Goal: Task Accomplishment & Management: Complete application form

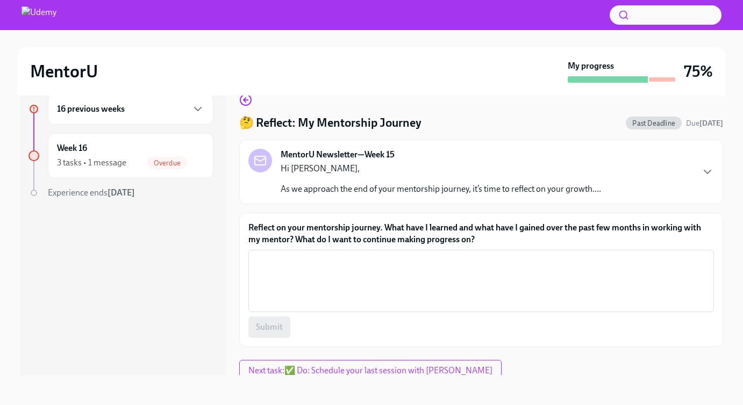
scroll to position [6, 0]
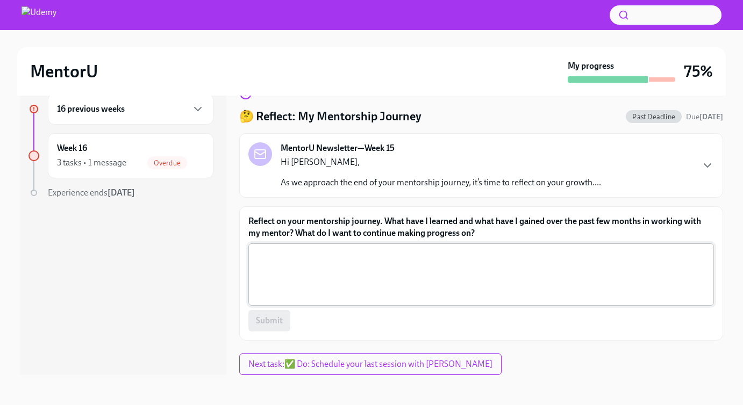
click at [272, 278] on textarea "Reflect on your mentorship journey. What have I learned and what have I gained …" at bounding box center [481, 275] width 452 height 52
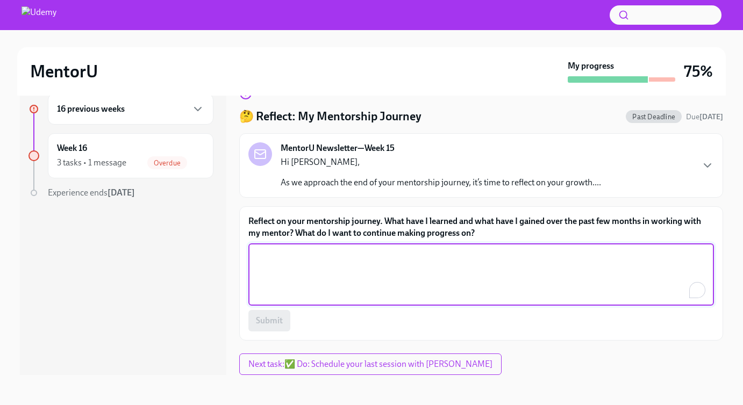
paste textarea "Over the past few months, I learned a lot from my mentor about building a produ…"
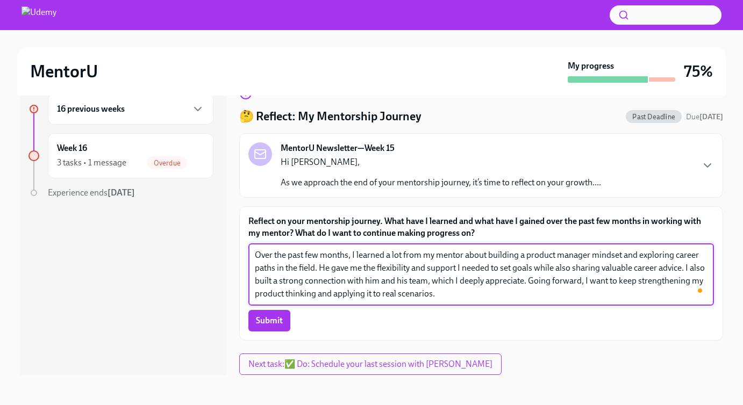
drag, startPoint x: 424, startPoint y: 254, endPoint x: 462, endPoint y: 254, distance: 37.1
click at [462, 254] on textarea "Over the past few months, I learned a lot from my mentor about building a produ…" at bounding box center [481, 275] width 452 height 52
click at [293, 268] on textarea "Over the past few months, I learned a lot from [PERSON_NAME] about building a p…" at bounding box center [481, 275] width 452 height 52
click at [298, 268] on textarea "Over the past few months, I learned a lot from [PERSON_NAME] about building a p…" at bounding box center [481, 275] width 452 height 52
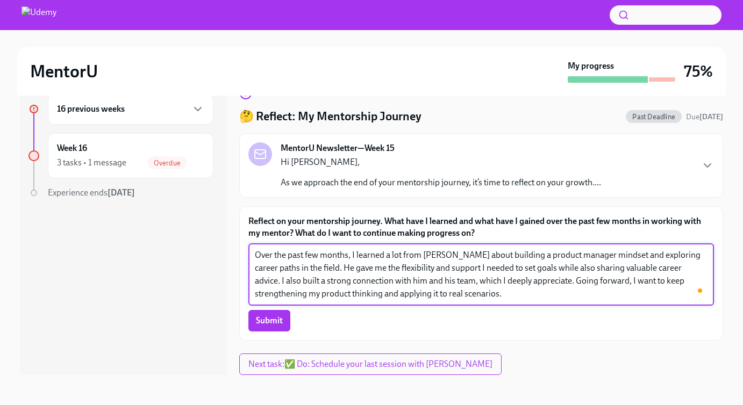
drag, startPoint x: 664, startPoint y: 268, endPoint x: 621, endPoint y: 291, distance: 48.1
click at [621, 291] on textarea "Over the past few months, I learned a lot from [PERSON_NAME] about building a p…" at bounding box center [481, 275] width 452 height 52
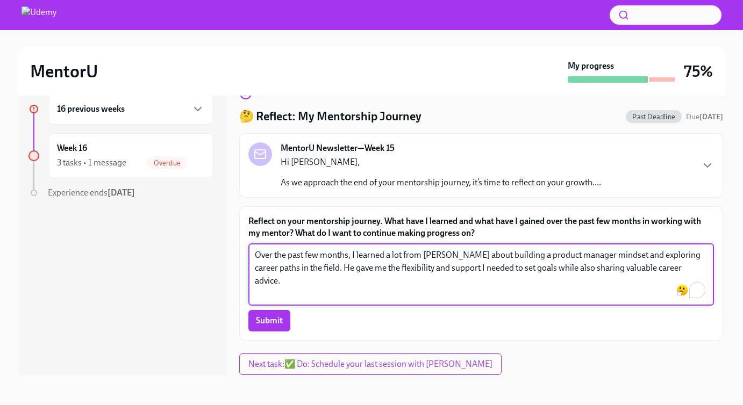
paste textarea "Beyond mentorship, getting to know him and his team has been a rewarding experi…"
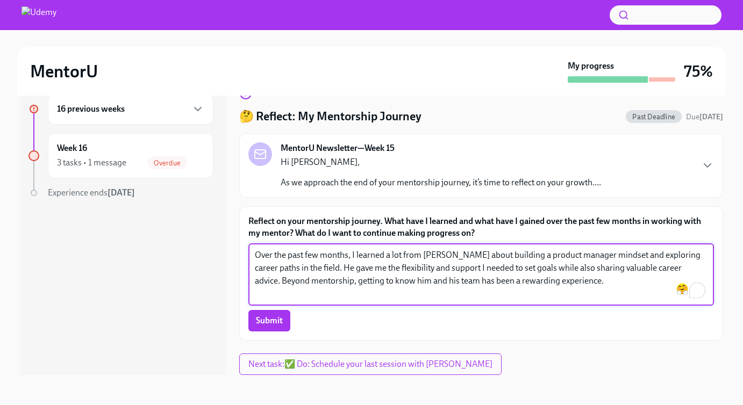
drag, startPoint x: 377, startPoint y: 280, endPoint x: 423, endPoint y: 282, distance: 45.7
click at [423, 282] on textarea "Over the past few months, I learned a lot from [PERSON_NAME] about building a p…" at bounding box center [481, 275] width 452 height 52
click at [543, 280] on textarea "Over the past few months, I learned a lot from [PERSON_NAME] about building a p…" at bounding box center [481, 275] width 452 height 52
drag, startPoint x: 469, startPoint y: 257, endPoint x: 503, endPoint y: 257, distance: 34.4
click at [503, 257] on textarea "Over the past few months, I learned a lot from [PERSON_NAME] about building a p…" at bounding box center [481, 275] width 452 height 52
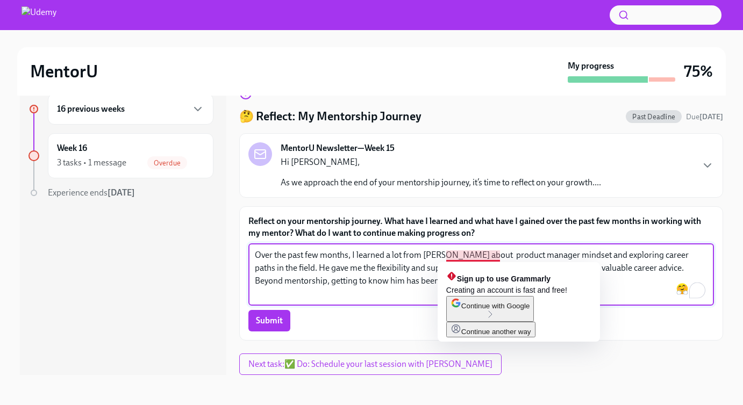
click at [472, 254] on textarea "Over the past few months, I learned a lot from [PERSON_NAME] about product mana…" at bounding box center [481, 275] width 452 height 52
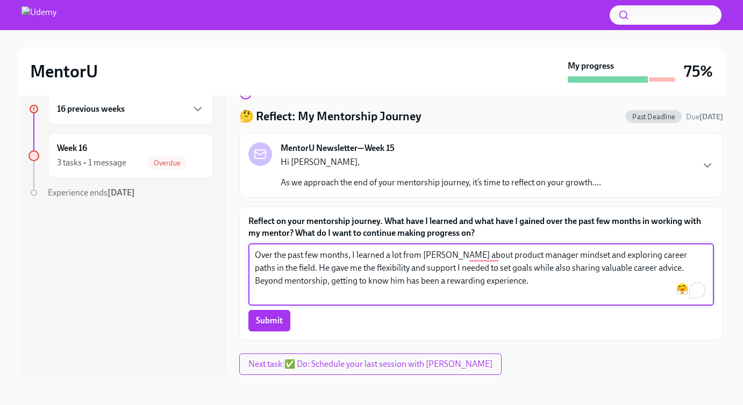
click at [585, 285] on textarea "Over the past few months, I learned a lot from [PERSON_NAME] about product mana…" at bounding box center [481, 275] width 452 height 52
drag, startPoint x: 384, startPoint y: 255, endPoint x: 404, endPoint y: 255, distance: 19.3
click at [404, 255] on textarea "Over the past few months, I learned a lot from [PERSON_NAME] about product mana…" at bounding box center [481, 275] width 452 height 52
drag, startPoint x: 386, startPoint y: 256, endPoint x: 404, endPoint y: 257, distance: 17.7
click at [404, 257] on textarea "Over the past few months, I learned from [PERSON_NAME] about product manager mi…" at bounding box center [481, 275] width 452 height 52
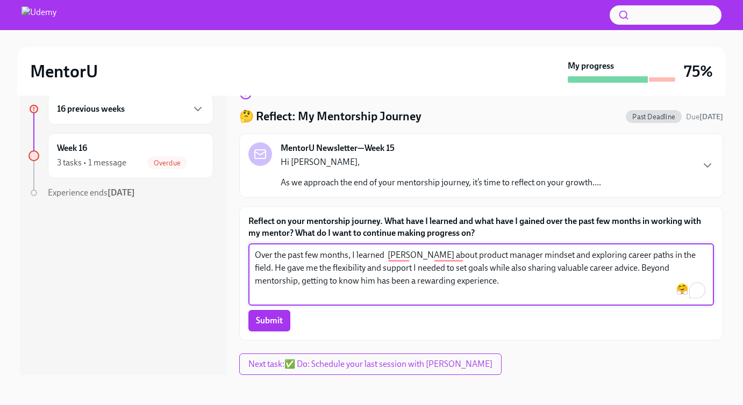
click at [352, 255] on textarea "Over the past few months, I learned [PERSON_NAME] about product manager mindset…" at bounding box center [481, 275] width 452 height 52
click at [388, 255] on textarea "Over the past few months, I learned [PERSON_NAME] about product manager mindset…" at bounding box center [481, 275] width 452 height 52
drag, startPoint x: 388, startPoint y: 255, endPoint x: 396, endPoint y: 257, distance: 8.2
click at [396, 257] on textarea "Over the past few months, I learned [PERSON_NAME] about product manager mindset…" at bounding box center [481, 275] width 452 height 52
click at [357, 255] on textarea "Over the past few months, I learned about product manager mindset and exploring…" at bounding box center [481, 275] width 452 height 52
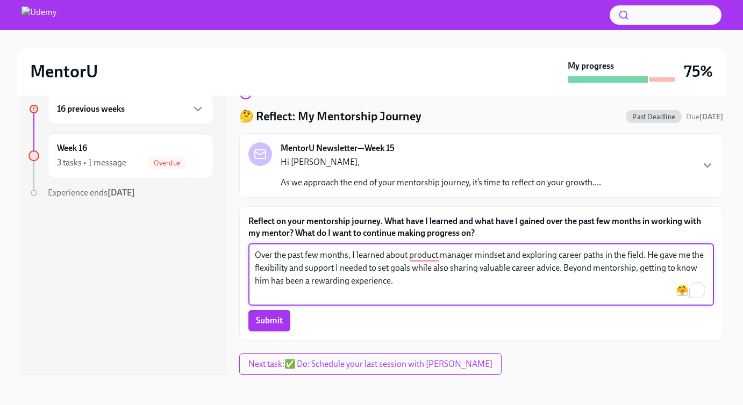
drag, startPoint x: 385, startPoint y: 256, endPoint x: 359, endPoint y: 255, distance: 25.8
click at [359, 255] on textarea "Over the past few months, I learned about product manager mindset and exploring…" at bounding box center [481, 275] width 452 height 52
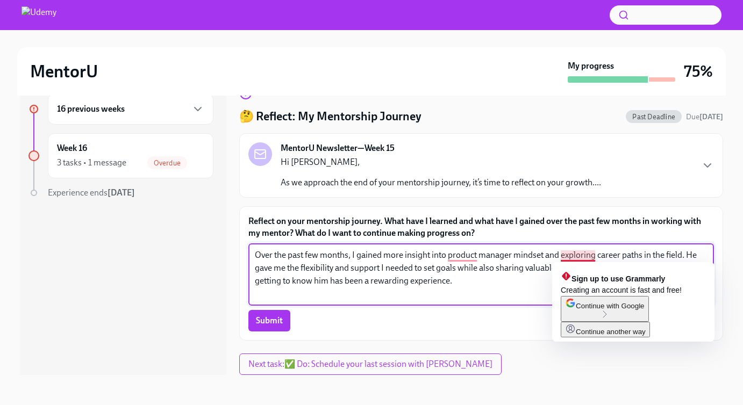
click at [561, 255] on textarea "Over the past few months, I gained more insight into product manager mindset an…" at bounding box center [481, 275] width 452 height 52
click at [592, 251] on textarea "Over the past few months, I gained more insight into product manager mindset an…" at bounding box center [481, 275] width 452 height 52
click at [594, 251] on textarea "Over the past few months, I gained more insight into product manager mindset an…" at bounding box center [481, 275] width 452 height 52
click at [596, 252] on textarea "Over the past few months, I gained more insight into product manager mindset an…" at bounding box center [481, 275] width 452 height 52
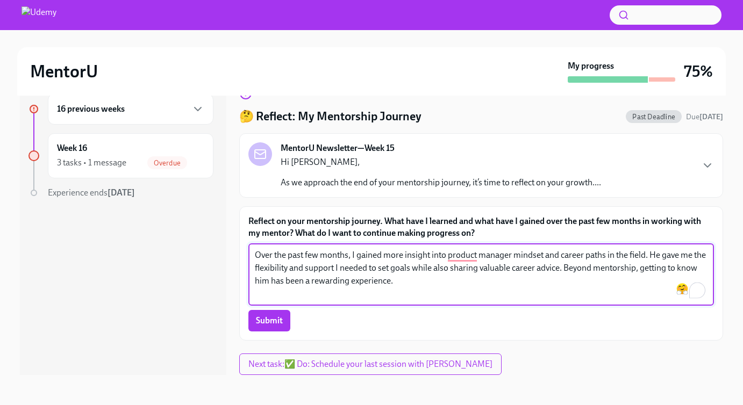
click at [409, 275] on textarea "Over the past few months, I gained more insight into product manager mindset an…" at bounding box center [481, 275] width 452 height 52
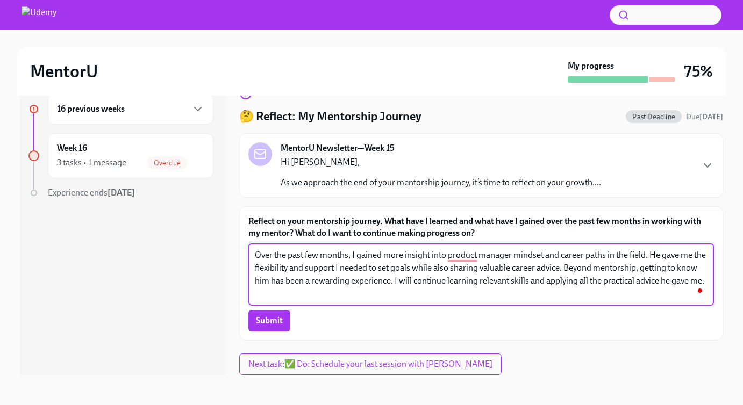
click at [642, 255] on textarea "Over the past few months, I gained more insight into product manager mindset an…" at bounding box center [481, 275] width 452 height 52
click at [645, 257] on textarea "Over the past few months, I gained more insight into product manager mindset an…" at bounding box center [481, 275] width 452 height 52
click at [375, 293] on textarea "Over the past few months, I gained more insight into product manager mindset an…" at bounding box center [481, 275] width 452 height 52
type textarea "Over the past few months, I gained more insight into product manager mindset an…"
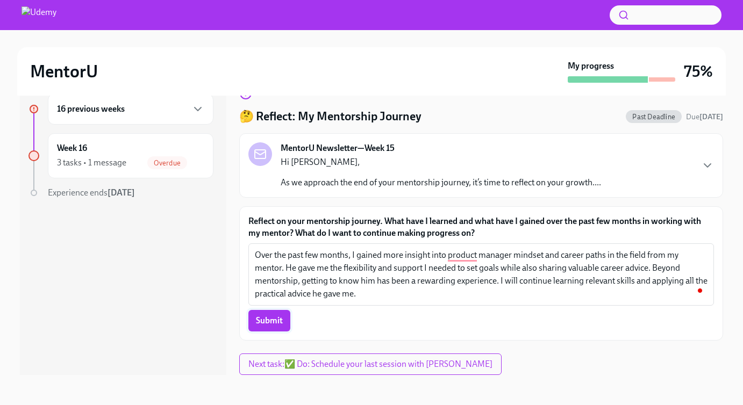
click at [276, 320] on span "Submit" at bounding box center [269, 320] width 27 height 11
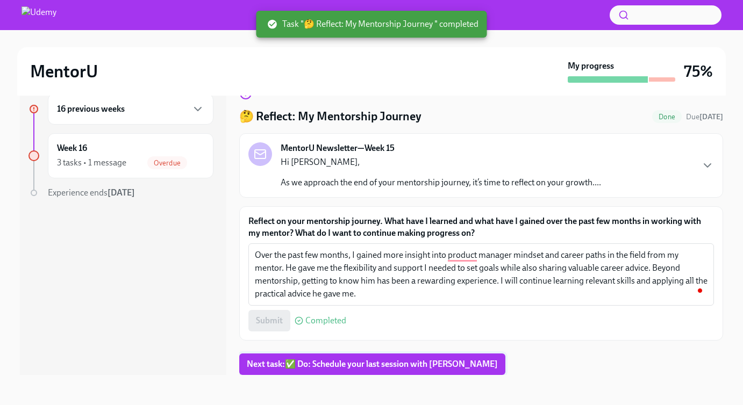
click at [377, 363] on span "Next task : ✅ Do: Schedule your last session with [PERSON_NAME]" at bounding box center [372, 364] width 251 height 11
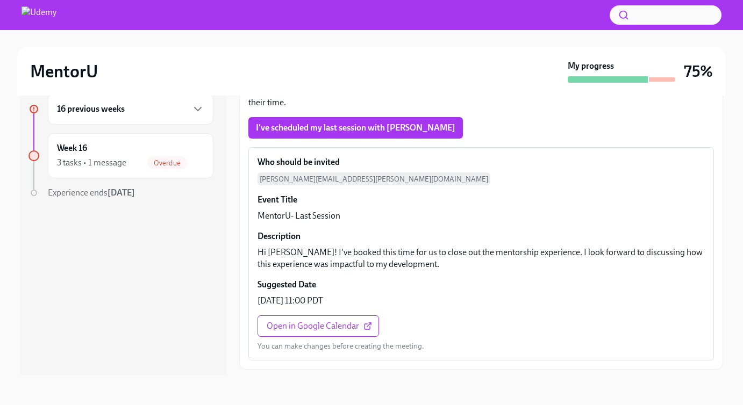
scroll to position [28, 0]
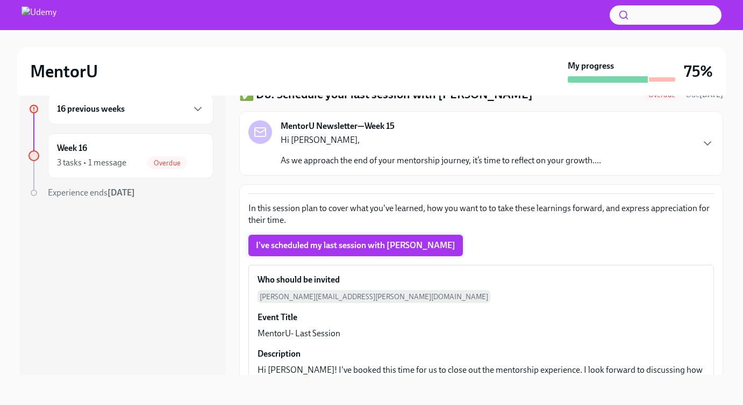
click at [386, 249] on span "I've scheduled my last session with [PERSON_NAME]" at bounding box center [355, 245] width 199 height 11
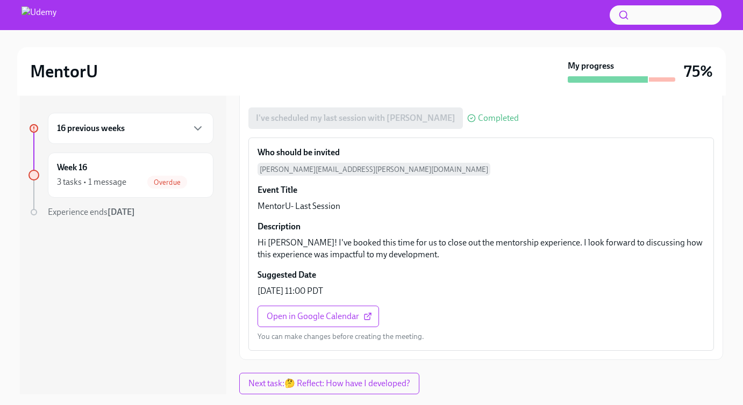
scroll to position [19, 0]
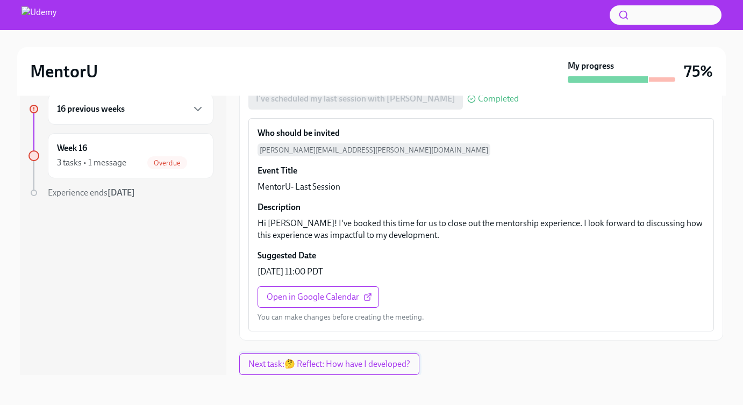
click at [390, 364] on span "Next task : 🤔 Reflect: How have I developed?" at bounding box center [329, 364] width 162 height 11
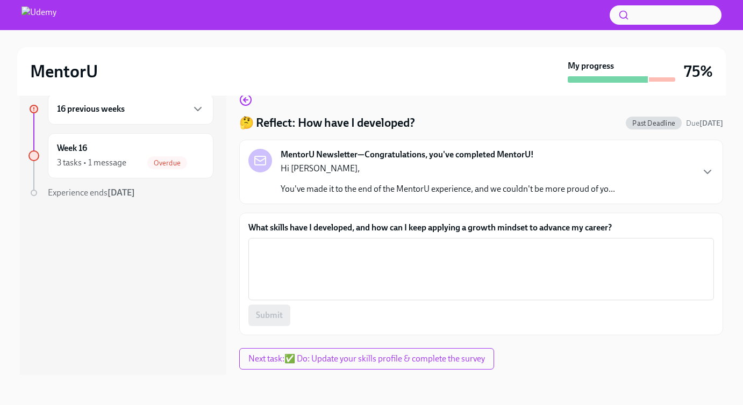
click at [420, 187] on p "You've made it to the end of the MentorU experience, and we couldn't be more pr…" at bounding box center [447, 189] width 334 height 12
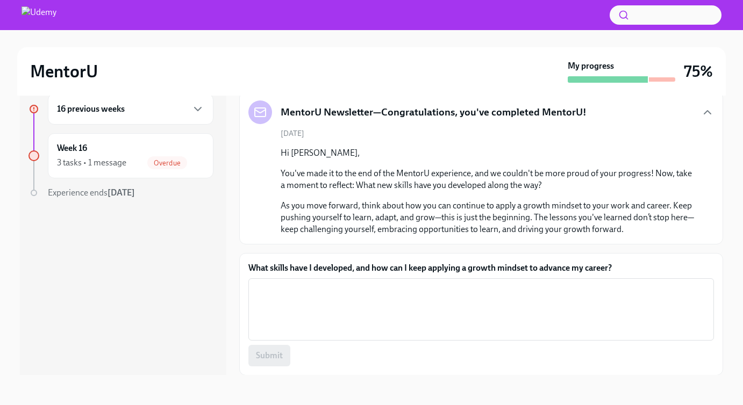
scroll to position [83, 0]
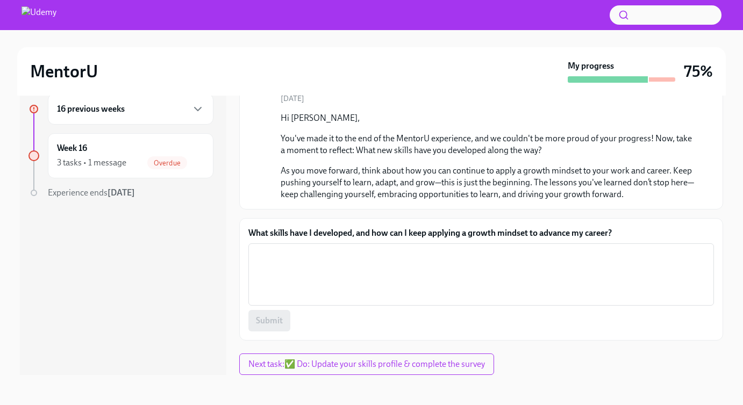
click at [401, 258] on textarea "What skills have I developed, and how can I keep applying a growth mindset to a…" at bounding box center [481, 275] width 452 height 52
